Goal: Check status: Check status

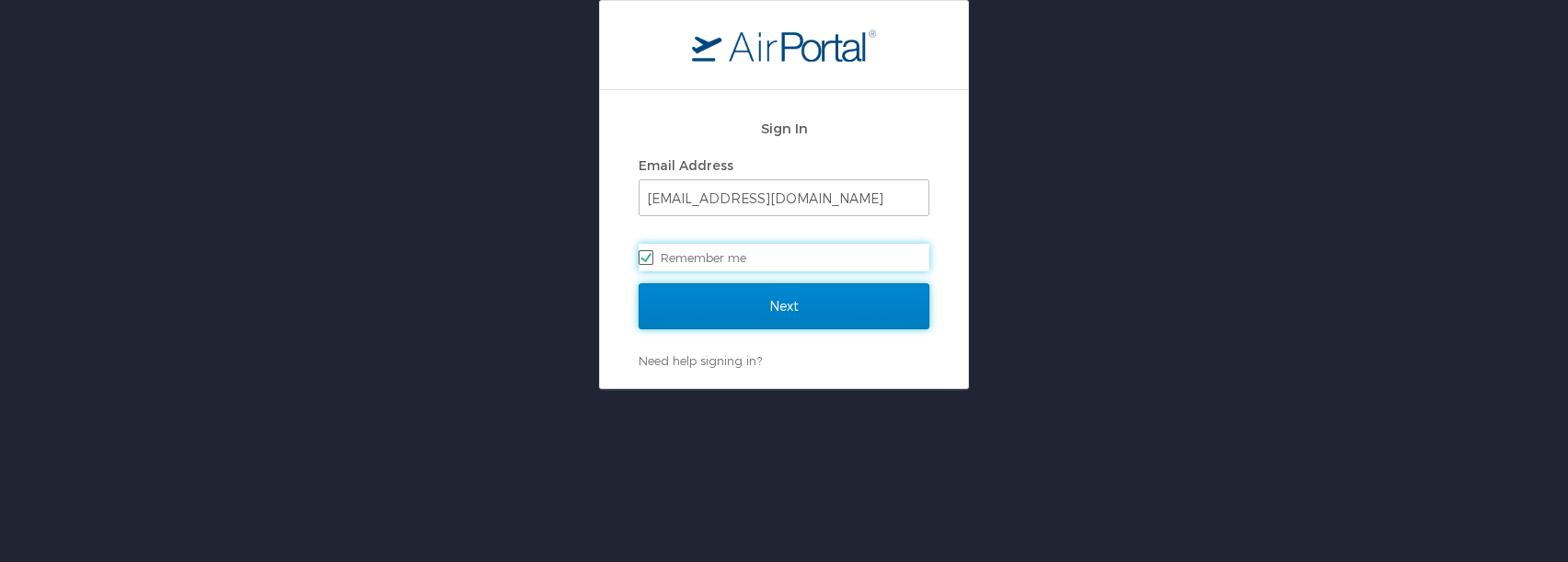
click at [743, 309] on input "Next" at bounding box center [784, 306] width 291 height 46
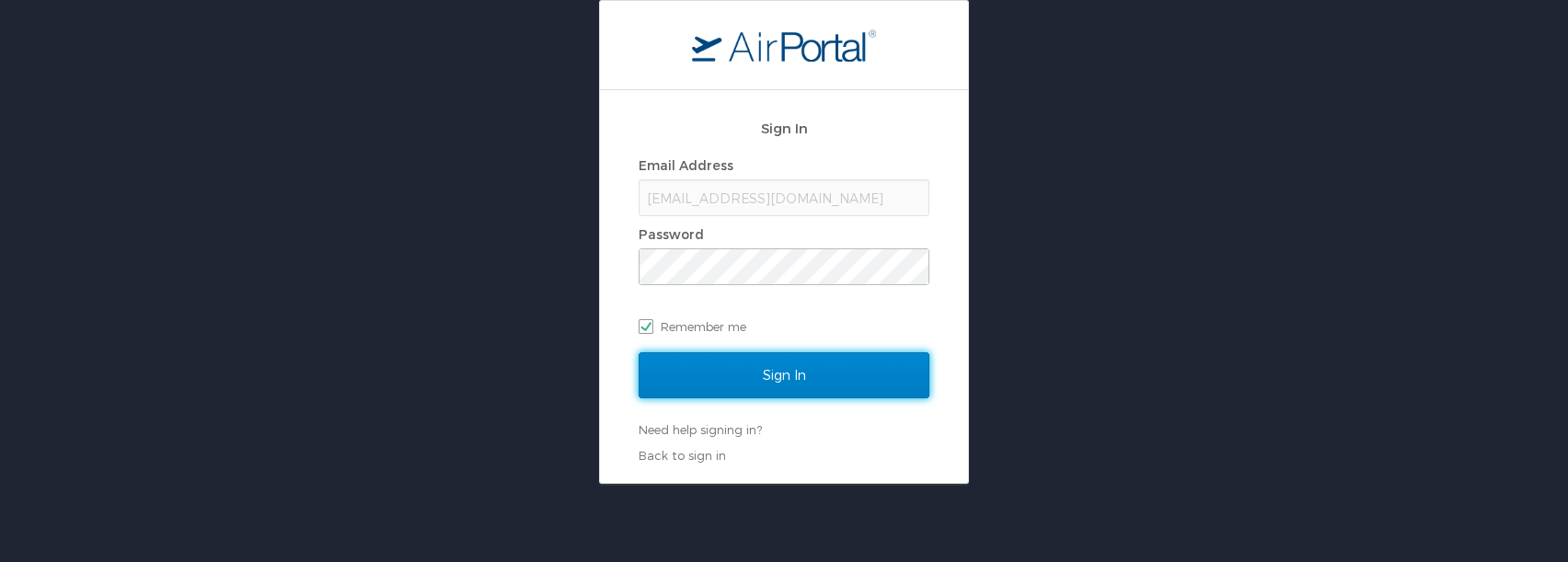
click at [745, 386] on input "Sign In" at bounding box center [784, 375] width 291 height 46
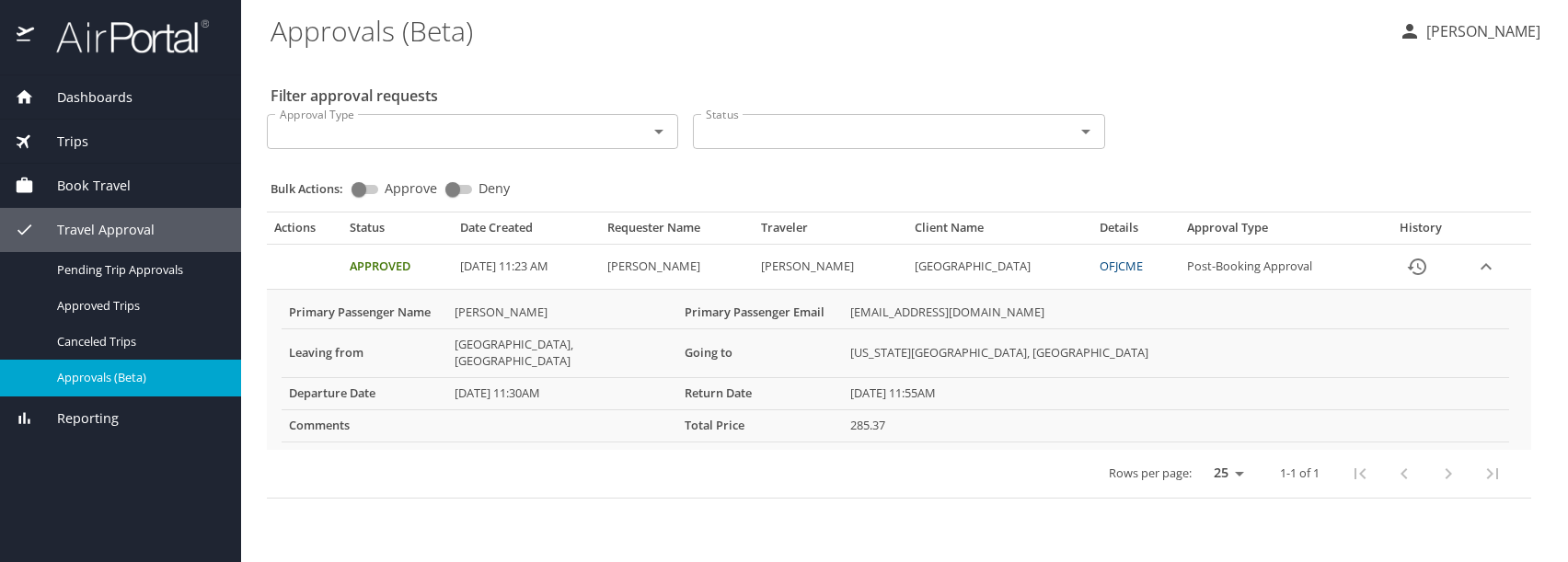
click at [85, 188] on span "Book Travel" at bounding box center [82, 186] width 97 height 20
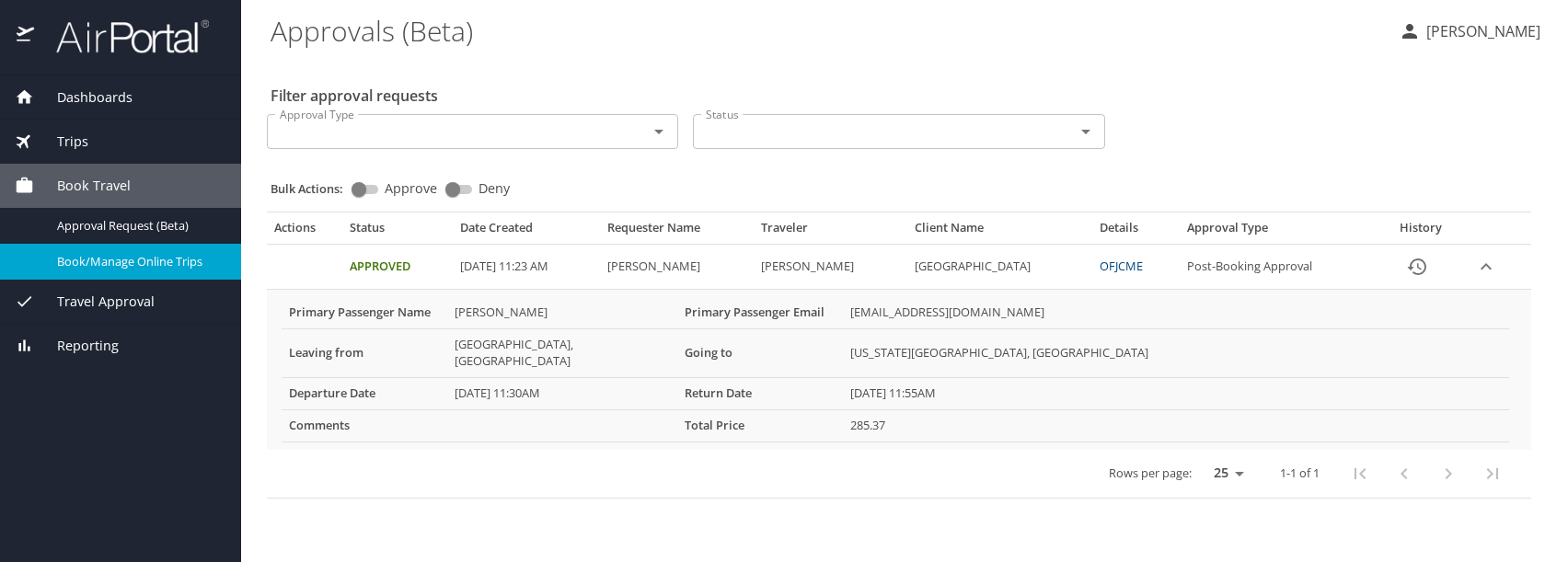
click at [106, 257] on span "Book/Manage Online Trips" at bounding box center [139, 262] width 162 height 18
click at [98, 223] on span "Approval Request (Beta)" at bounding box center [139, 226] width 162 height 18
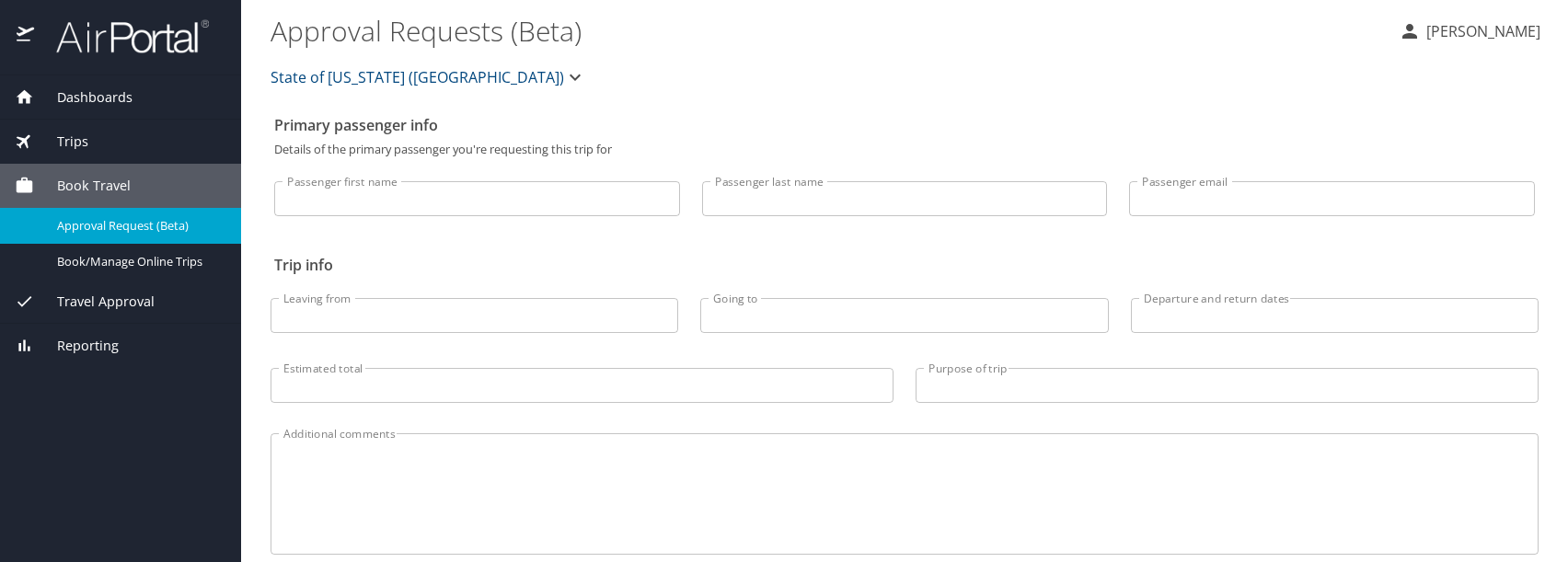
click at [127, 295] on span "Travel Approval" at bounding box center [94, 302] width 121 height 20
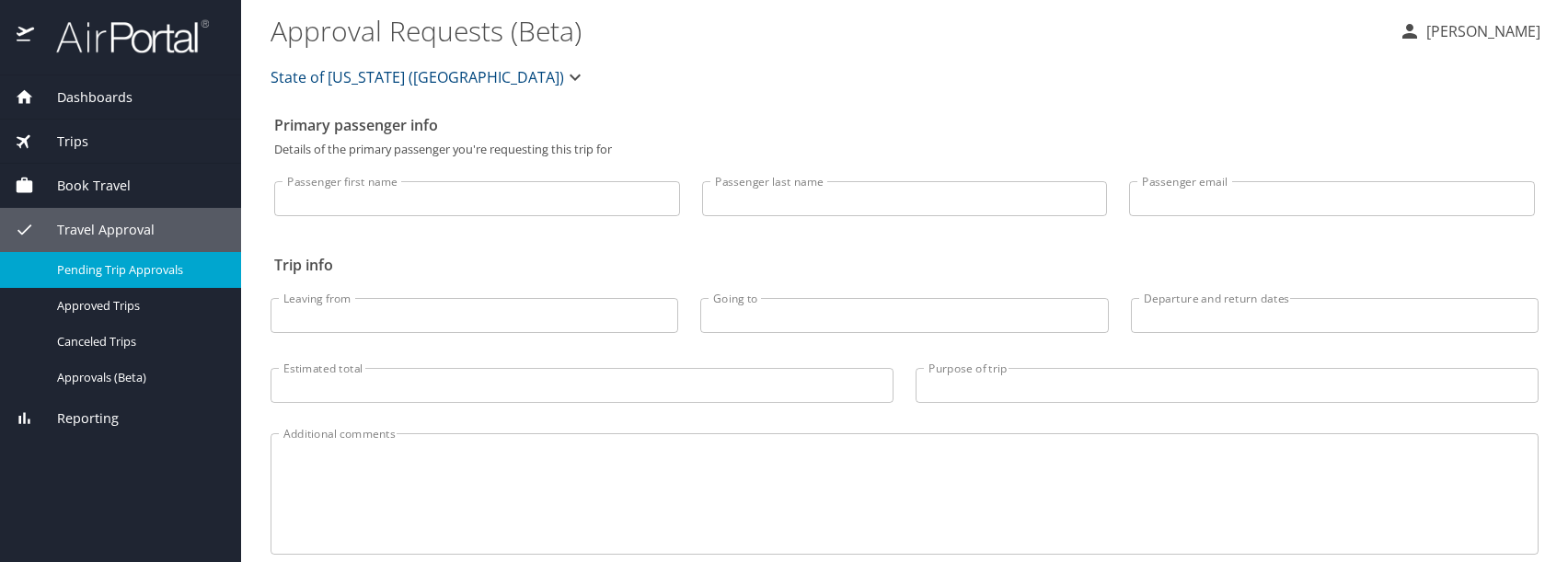
click at [129, 269] on span "Pending Trip Approvals" at bounding box center [139, 270] width 162 height 18
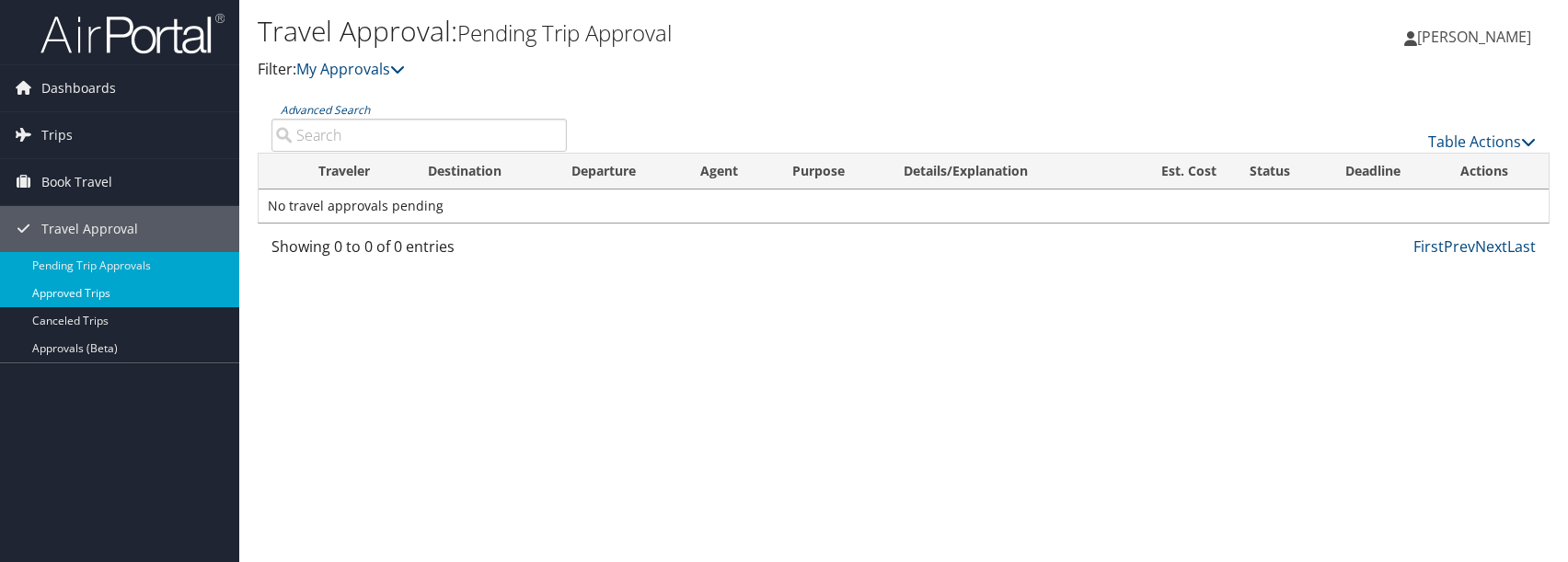
click at [84, 293] on link "Approved Trips" at bounding box center [120, 294] width 240 height 28
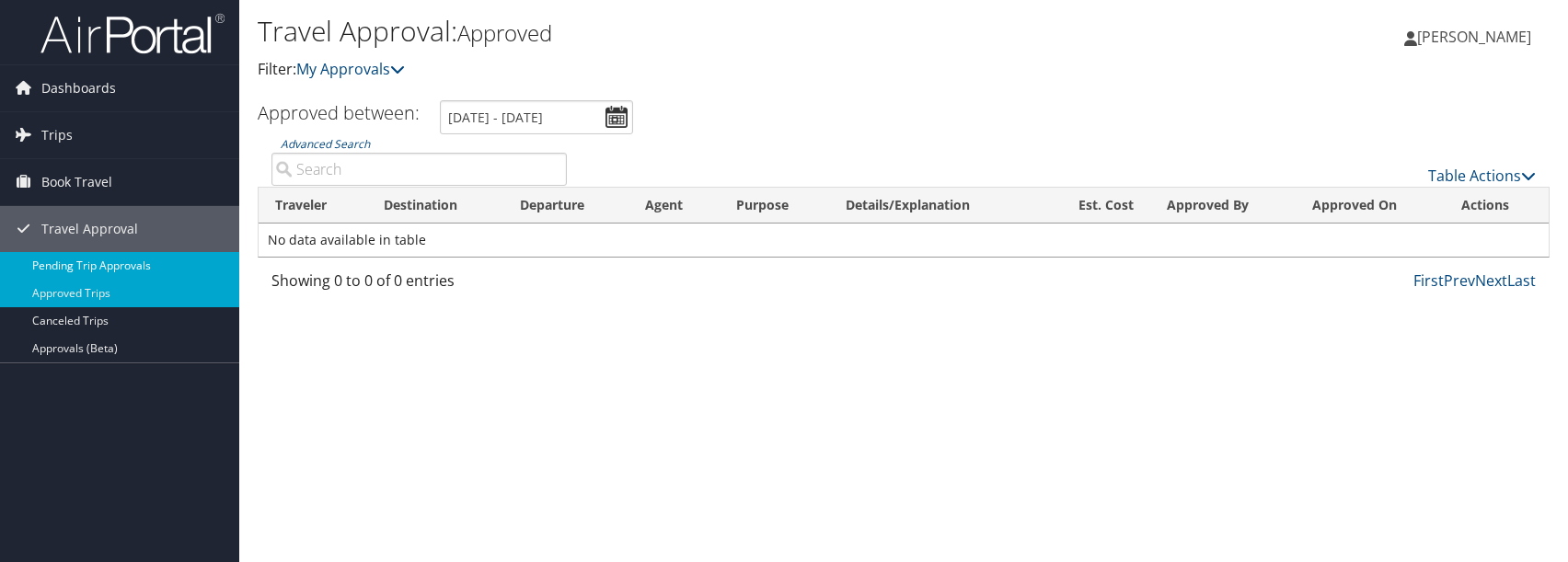
click at [94, 268] on link "Pending Trip Approvals" at bounding box center [120, 266] width 240 height 28
